Goal: Information Seeking & Learning: Find specific fact

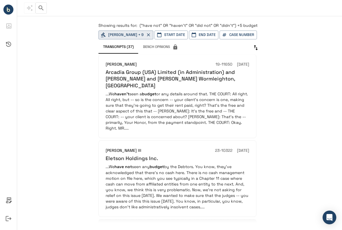
scroll to position [521, 0]
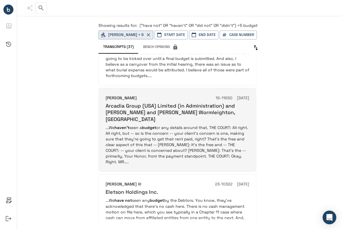
click at [218, 126] on p "...We haven't seen a budget or any details around that. THE COURT: All right. A…" at bounding box center [178, 145] width 144 height 40
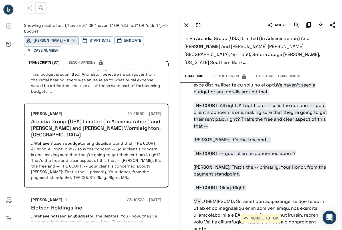
scroll to position [2026, 0]
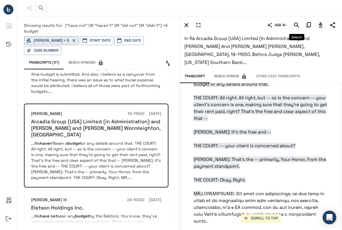
click at [294, 26] on icon "Search" at bounding box center [296, 25] width 7 height 7
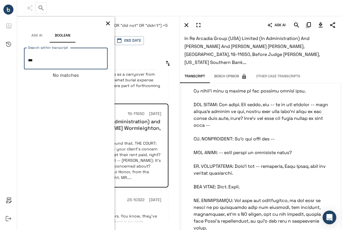
type textarea "***"
click at [111, 24] on icon "button" at bounding box center [108, 23] width 7 height 7
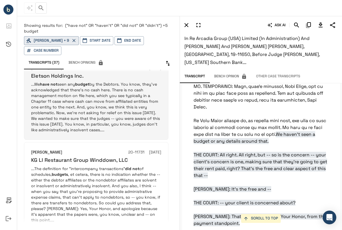
scroll to position [691, 0]
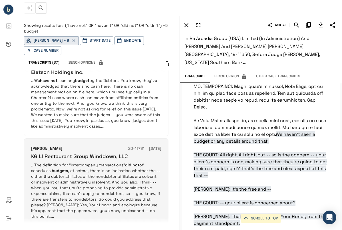
click at [131, 170] on p "...The definition for "intercompany transactions" did not of schedules, budgets…" at bounding box center [96, 190] width 130 height 57
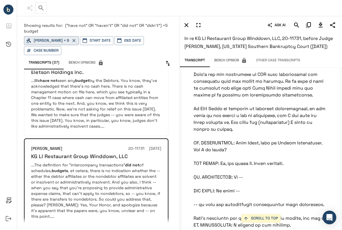
scroll to position [6495, 0]
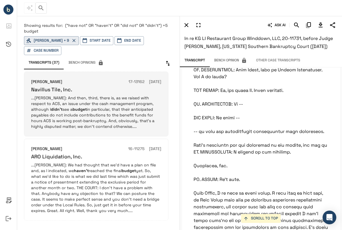
click at [115, 121] on p "...[PERSON_NAME]: And then, third, there is, as we raised with respect to ACS, …" at bounding box center [96, 112] width 130 height 34
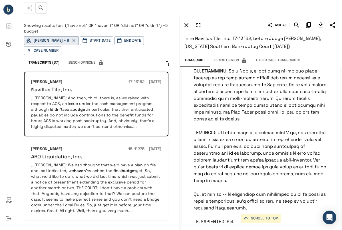
scroll to position [4432, 0]
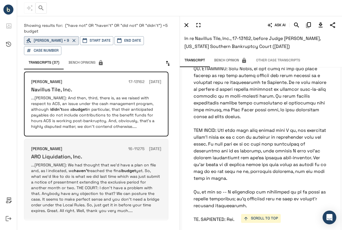
click at [121, 180] on p "...[PERSON_NAME]: We had thought that we'd have a plan on file and, as I indica…" at bounding box center [96, 187] width 130 height 51
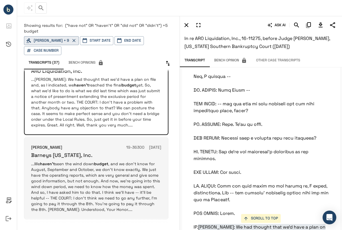
scroll to position [143, 0]
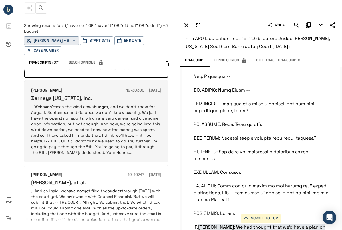
click at [120, 137] on p "...We haven't seen the wind down budget , and we don't know for August, Septemb…" at bounding box center [96, 129] width 130 height 51
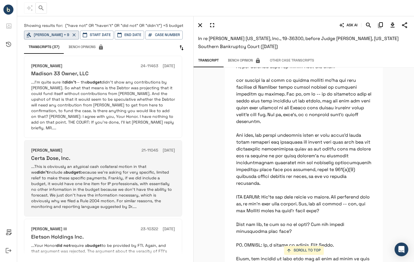
scroll to position [543, 0]
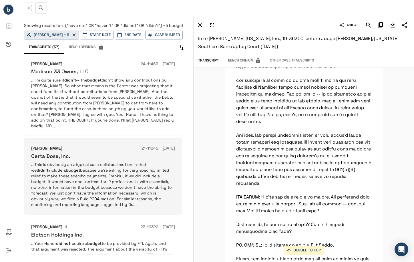
click at [133, 179] on p "...This is obviously an atypical cash collateral motion in that we didn't inclu…" at bounding box center [103, 184] width 144 height 46
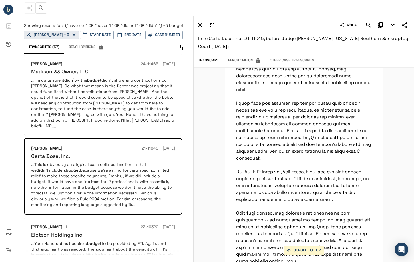
scroll to position [1919, 0]
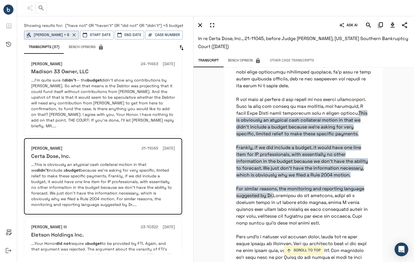
drag, startPoint x: 311, startPoint y: 153, endPoint x: 285, endPoint y: 151, distance: 26.7
click at [285, 151] on span "This is obviously an atypical cash collateral motion in that we didn't include …" at bounding box center [302, 154] width 132 height 88
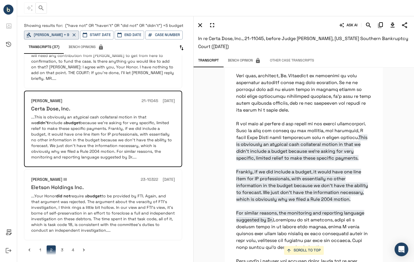
scroll to position [1862, 0]
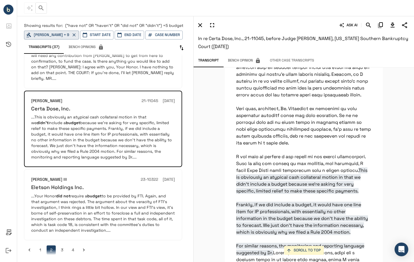
drag, startPoint x: 153, startPoint y: 109, endPoint x: 204, endPoint y: 94, distance: 52.9
click at [204, 94] on div "SCROLL TO TOP This is obviously an atypical cash collateral motion in that we d…" at bounding box center [303, 164] width 220 height 194
drag, startPoint x: 383, startPoint y: 25, endPoint x: 379, endPoint y: 25, distance: 3.4
drag, startPoint x: 379, startPoint y: 25, endPoint x: 356, endPoint y: 58, distance: 39.6
click at [342, 58] on div "Transcript Bench Opinion Other Case Transcripts" at bounding box center [303, 60] width 220 height 11
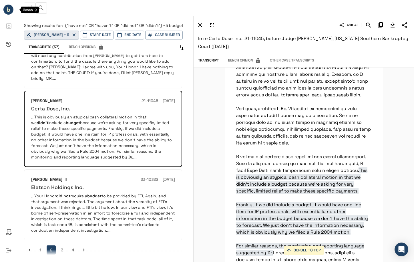
click at [5, 11] on circle "Bench IQ" at bounding box center [8, 10] width 10 height 10
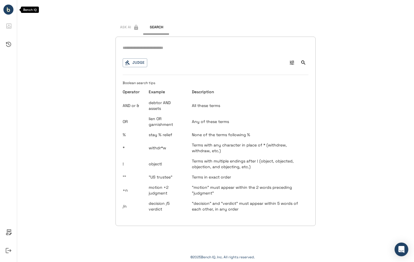
click at [5, 11] on circle "Bench IQ" at bounding box center [8, 10] width 10 height 10
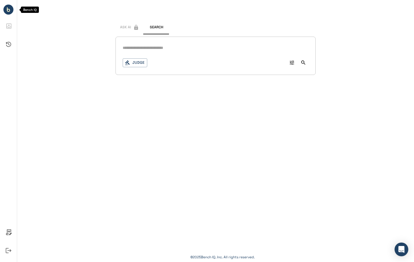
click at [5, 11] on circle "Bench IQ" at bounding box center [8, 10] width 10 height 10
click at [8, 46] on icon "Activity History" at bounding box center [8, 44] width 5 height 5
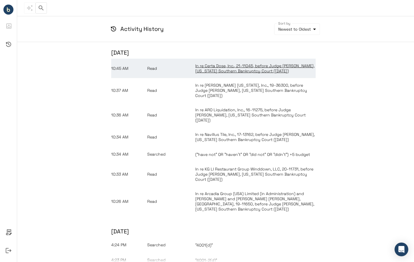
drag, startPoint x: 208, startPoint y: 71, endPoint x: 197, endPoint y: 73, distance: 10.9
click at [197, 73] on span "In re Certa Dose, Inc., 21-11045, before Judge [PERSON_NAME], [US_STATE] Southe…" at bounding box center [254, 68] width 119 height 10
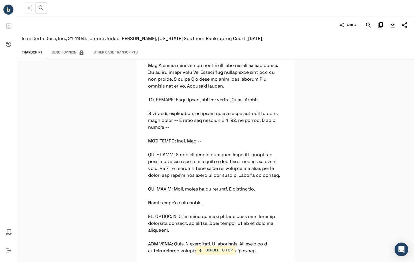
scroll to position [6571, 0]
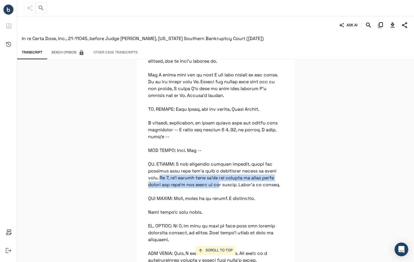
drag, startPoint x: 171, startPoint y: 177, endPoint x: 234, endPoint y: 186, distance: 62.8
click at [234, 186] on p at bounding box center [216, 236] width 158 height 13490
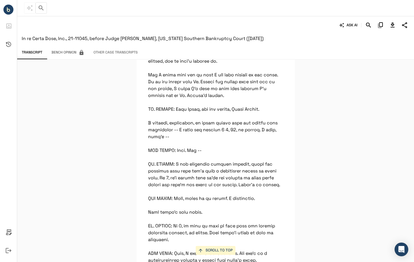
drag, startPoint x: 234, startPoint y: 186, endPoint x: 181, endPoint y: 190, distance: 52.5
click at [181, 190] on p at bounding box center [216, 236] width 158 height 13490
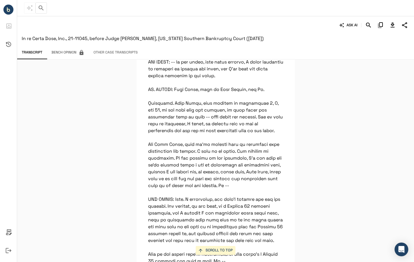
scroll to position [7057, 0]
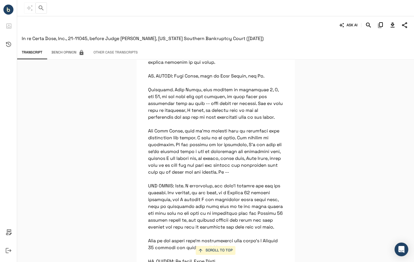
drag, startPoint x: 215, startPoint y: 163, endPoint x: 201, endPoint y: 163, distance: 13.7
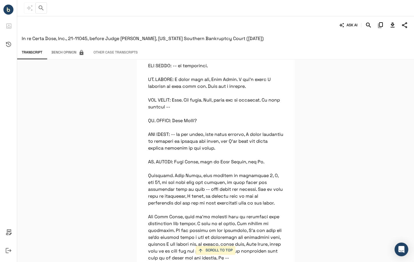
scroll to position [7000, 0]
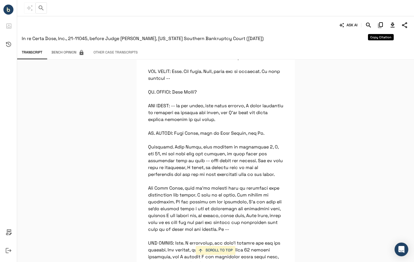
click at [382, 24] on icon "Copy Citation" at bounding box center [380, 25] width 5 height 6
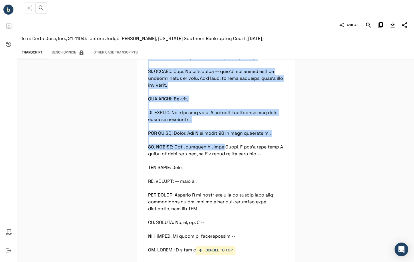
scroll to position [6771, 0]
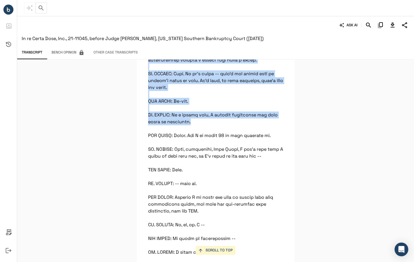
drag, startPoint x: 146, startPoint y: 135, endPoint x: 205, endPoint y: 129, distance: 59.1
click at [205, 129] on p at bounding box center [216, 36] width 158 height 13490
copy p "MR. POWERS: I had mentioned briefly earlier, these are requests that just don't…"
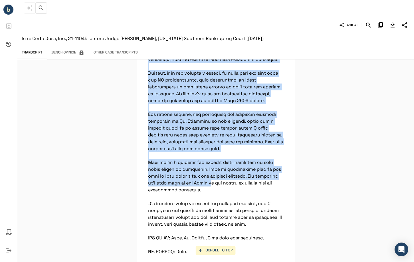
scroll to position [1999, 0]
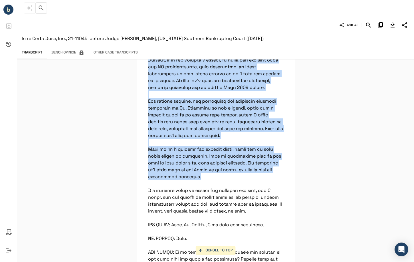
drag, startPoint x: 163, startPoint y: 154, endPoint x: 239, endPoint y: 187, distance: 83.6
copy p "This is obviously an atypical cash collateral motion in that we didn't include …"
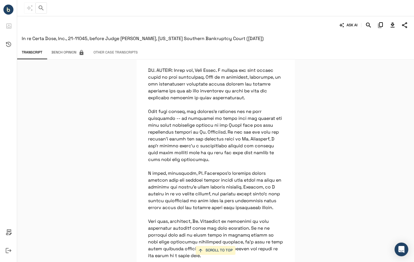
scroll to position [1713, 0]
